Goal: Transaction & Acquisition: Subscribe to service/newsletter

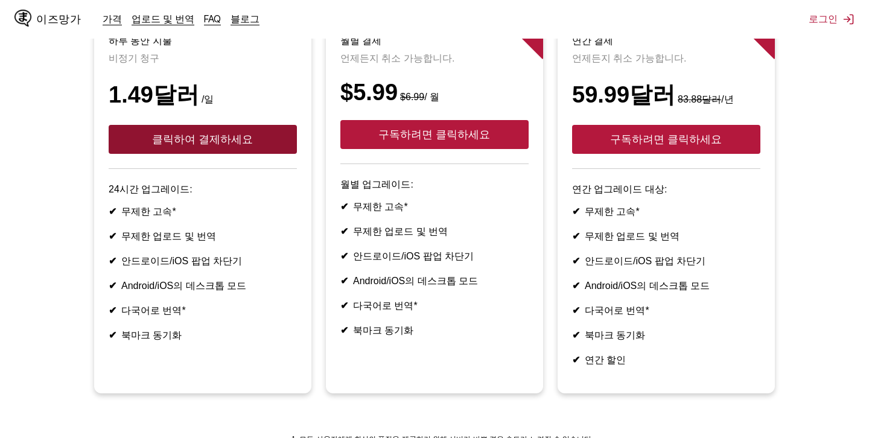
scroll to position [175, 0]
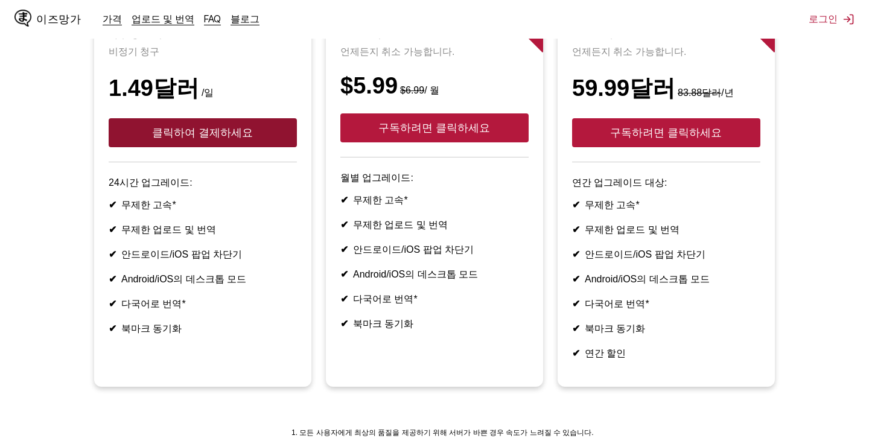
click at [197, 120] on button "클릭하여 결제하세요" at bounding box center [203, 132] width 188 height 29
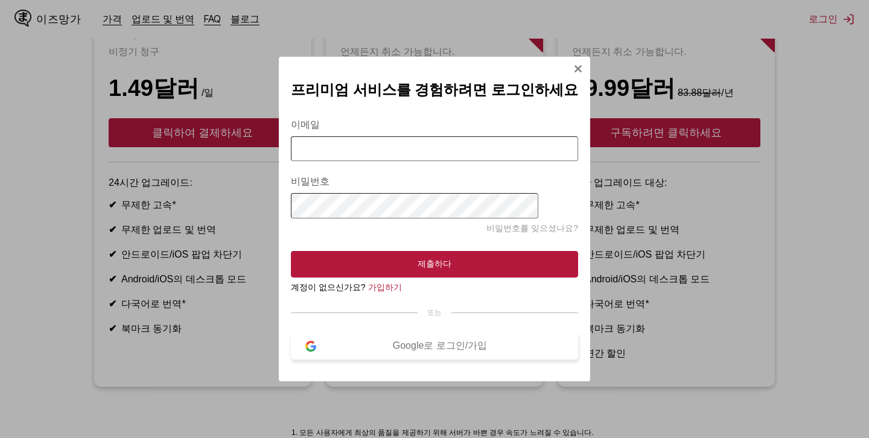
click at [413, 349] on font "Google로 로그인/가입" at bounding box center [440, 345] width 94 height 10
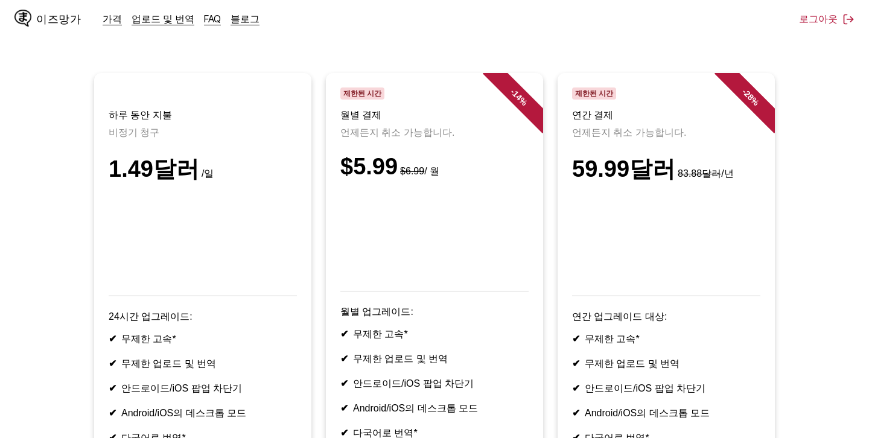
scroll to position [99, 0]
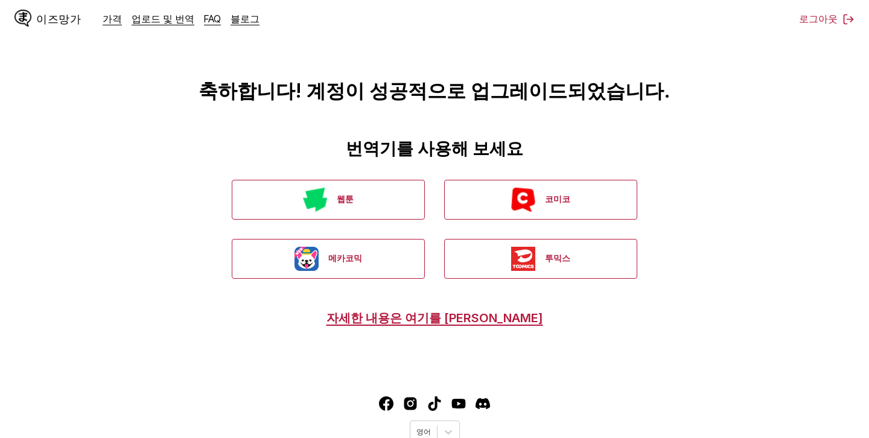
scroll to position [46, 0]
